Goal: Transaction & Acquisition: Purchase product/service

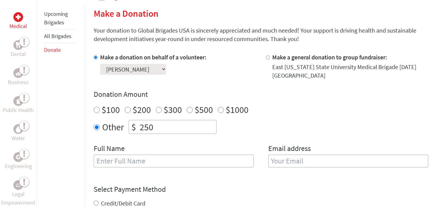
click at [154, 160] on input "text" at bounding box center [174, 161] width 160 height 13
type input "[PERSON_NAME]"
click at [302, 166] on input "email" at bounding box center [349, 161] width 160 height 13
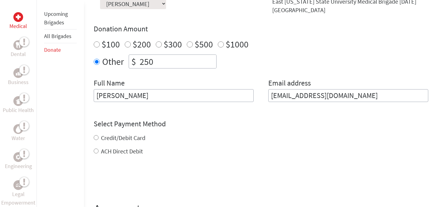
scroll to position [224, 0]
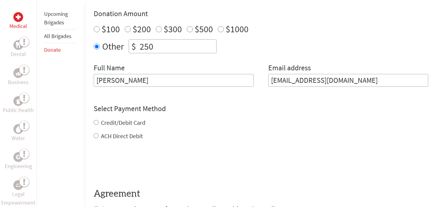
type input "[EMAIL_ADDRESS][DOMAIN_NAME]"
click at [136, 125] on div "Credit/Debit Card ACH Direct Debit" at bounding box center [261, 129] width 335 height 22
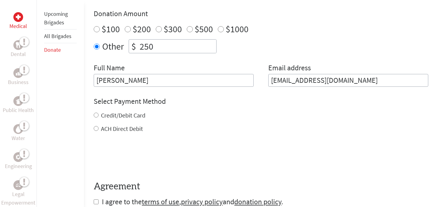
click at [98, 115] on input "Credit/Debit Card" at bounding box center [96, 115] width 5 height 5
radio input "true"
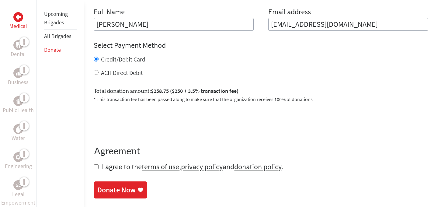
scroll to position [282, 0]
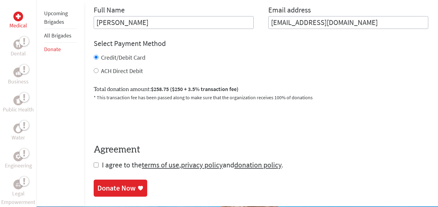
click at [95, 164] on input "checkbox" at bounding box center [96, 165] width 5 height 5
checkbox input "true"
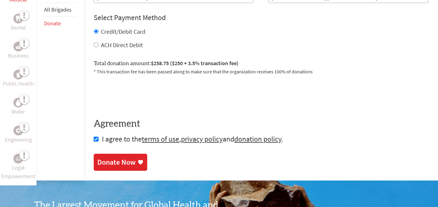
scroll to position [310, 0]
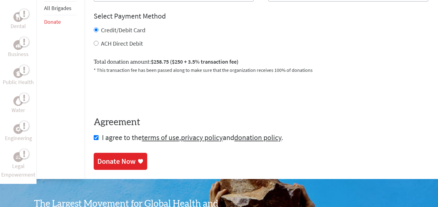
click at [124, 164] on div "Donate Now" at bounding box center [116, 161] width 38 height 10
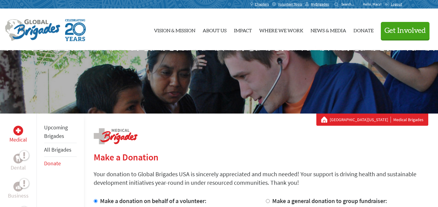
scroll to position [2, 0]
